Goal: Check status

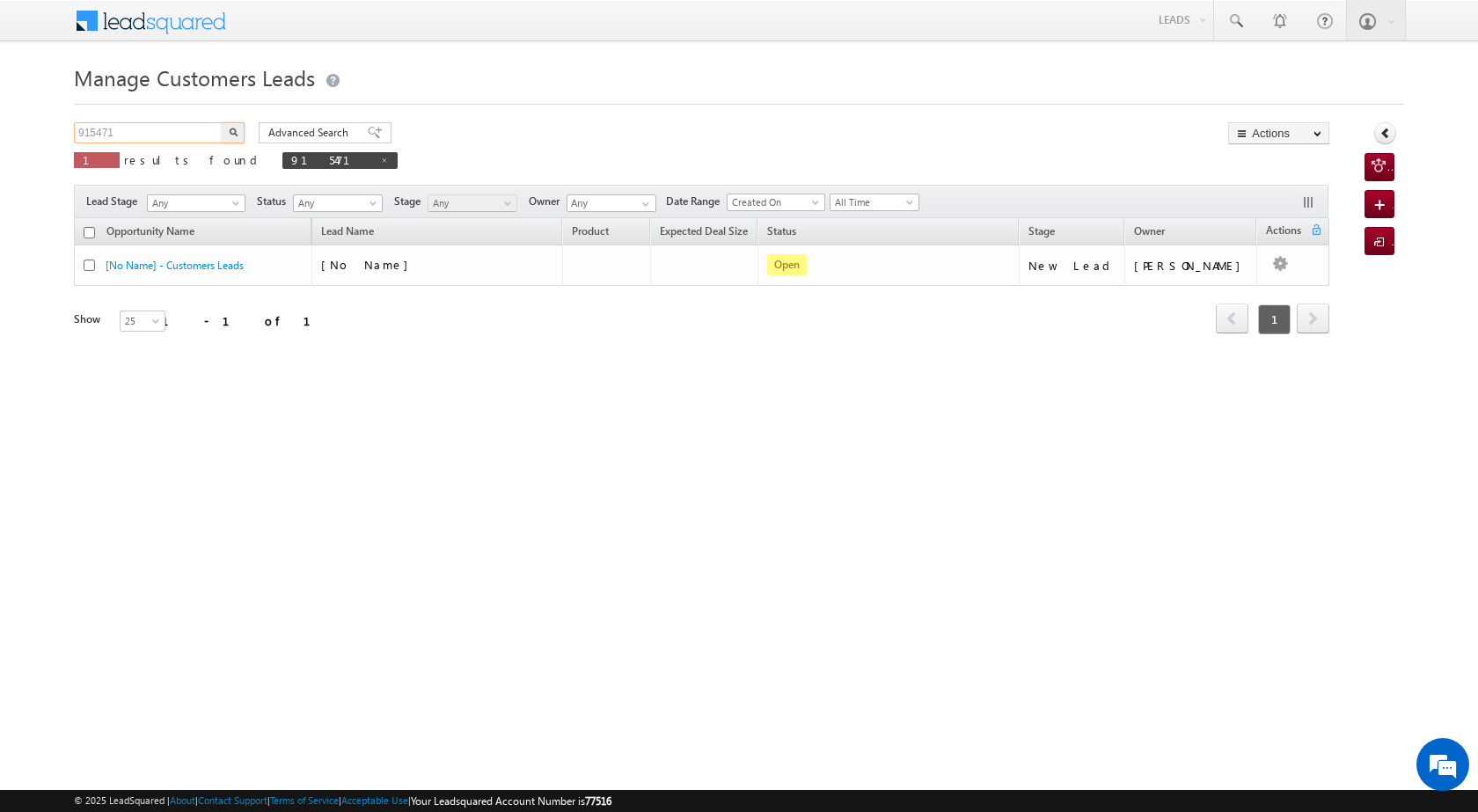
drag, startPoint x: 151, startPoint y: 139, endPoint x: 45, endPoint y: 104, distance: 111.6
click at [45, 104] on body "Menu [PERSON_NAME] [PERSON_NAME] a2@ks erve." at bounding box center [739, 249] width 1478 height 499
paste input "630633089"
type input "9630633089"
click at [239, 130] on button "button" at bounding box center [233, 133] width 23 height 21
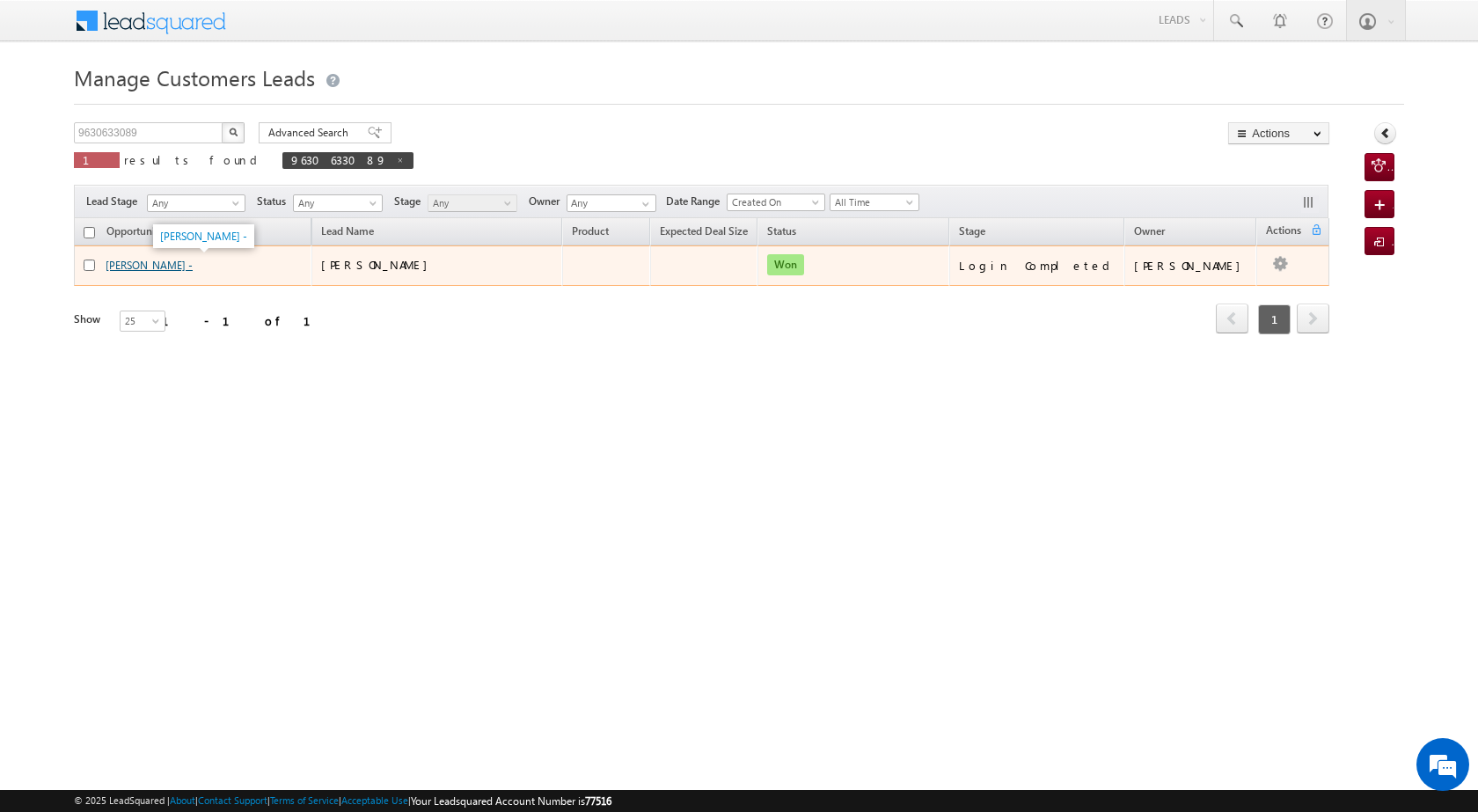
click at [145, 262] on link "[PERSON_NAME] -" at bounding box center [149, 265] width 87 height 13
